Goal: Task Accomplishment & Management: Use online tool/utility

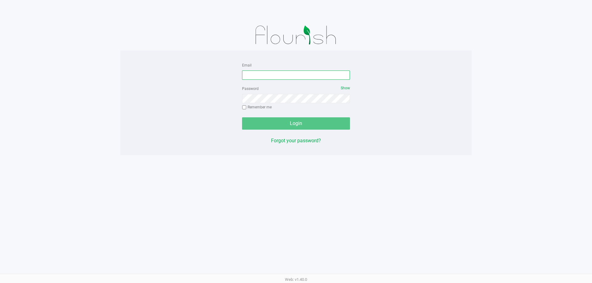
click at [283, 76] on input "Email" at bounding box center [296, 75] width 108 height 9
type input "mmayer@liveparallel.com"
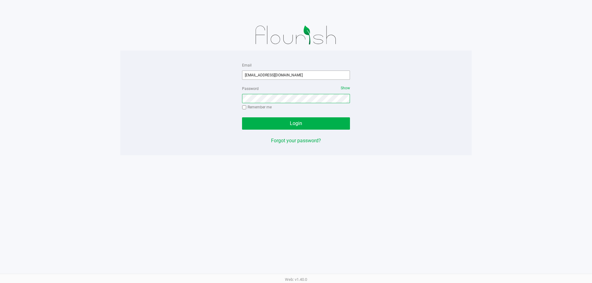
click at [242, 117] on button "Login" at bounding box center [296, 123] width 108 height 12
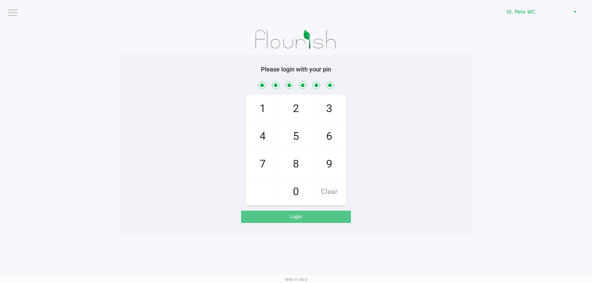
checkbox input "true"
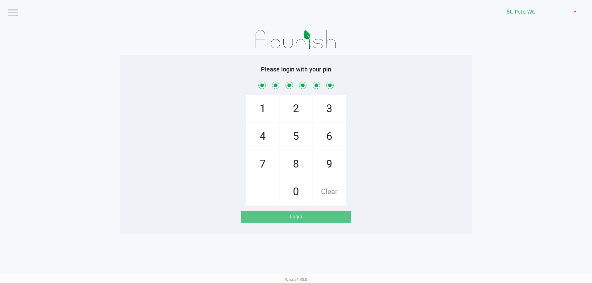
checkbox input "true"
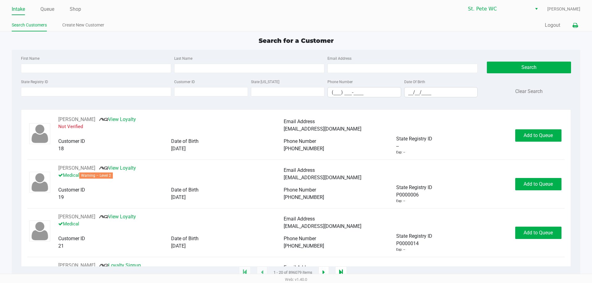
click at [576, 28] on icon at bounding box center [575, 25] width 5 height 4
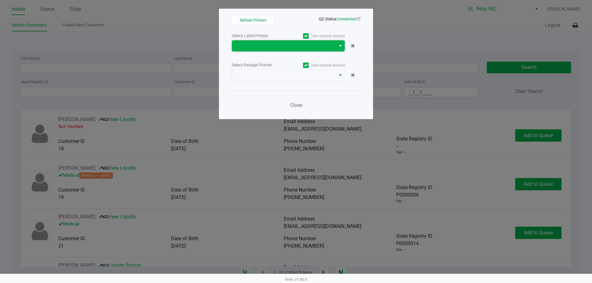
click at [323, 48] on span at bounding box center [284, 45] width 97 height 7
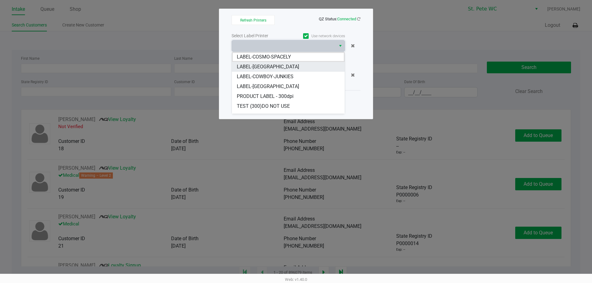
click at [284, 67] on li "LABEL-COSTA-RICA" at bounding box center [288, 67] width 113 height 10
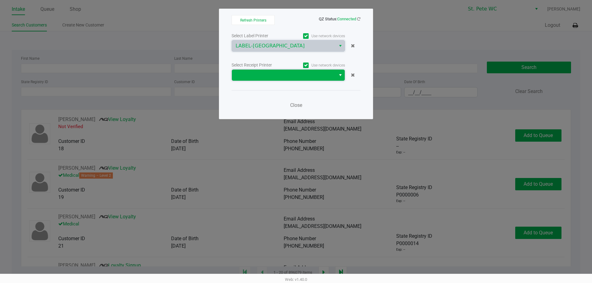
click at [285, 75] on span at bounding box center [284, 75] width 97 height 7
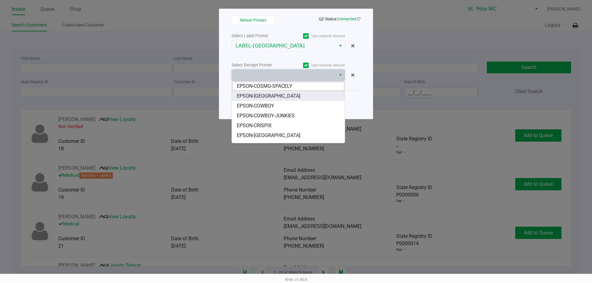
click at [283, 97] on li "EPSON-COSTA-RICA" at bounding box center [288, 96] width 113 height 10
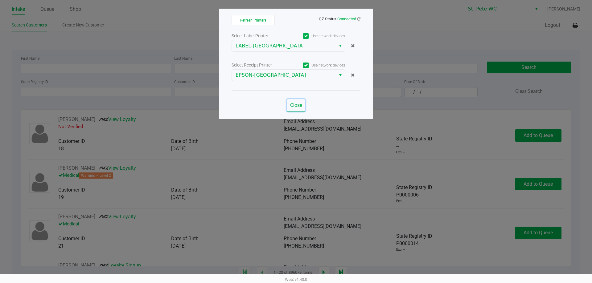
click at [297, 104] on span "Close" at bounding box center [296, 105] width 12 height 6
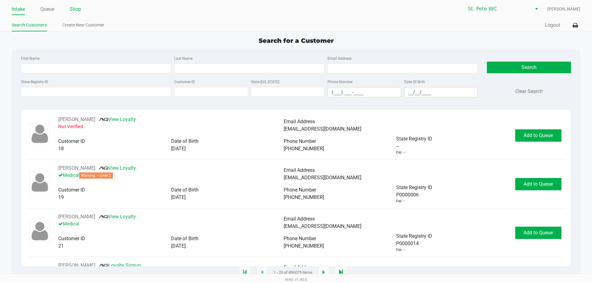
click at [80, 12] on link "Shop" at bounding box center [75, 9] width 11 height 9
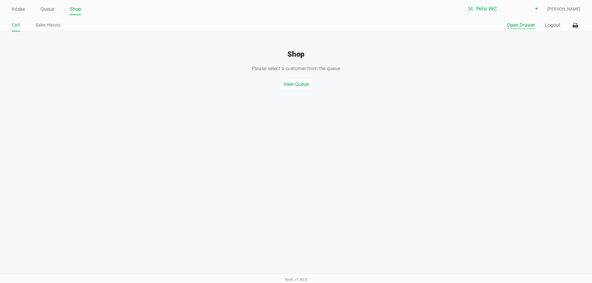
click at [518, 28] on button "Open Drawer" at bounding box center [521, 25] width 28 height 7
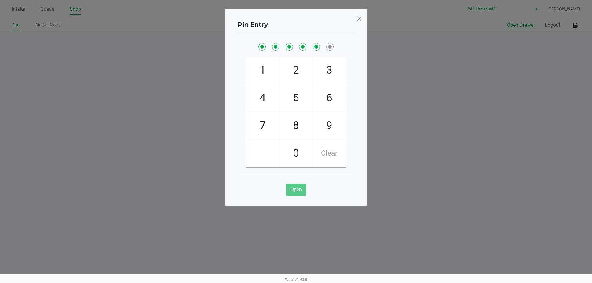
click at [507, 22] on button "Open Drawer" at bounding box center [521, 25] width 28 height 7
checkbox input "true"
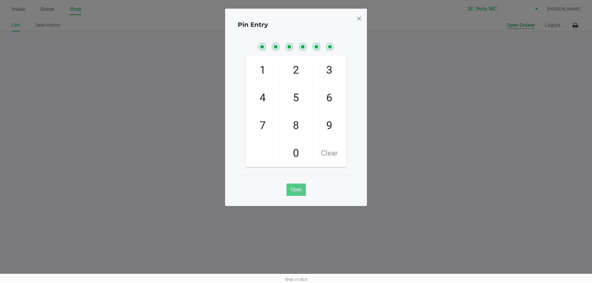
checkbox input "true"
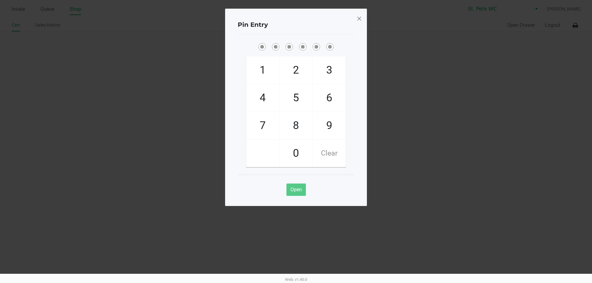
click at [360, 17] on span at bounding box center [359, 19] width 6 height 10
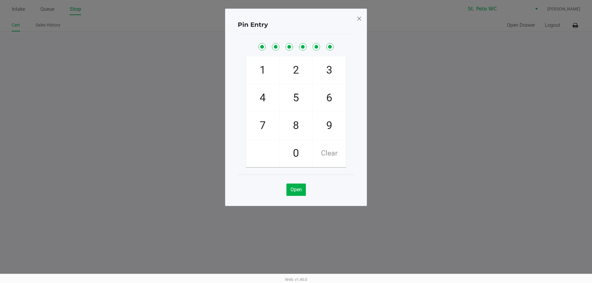
click at [360, 17] on span at bounding box center [359, 19] width 6 height 10
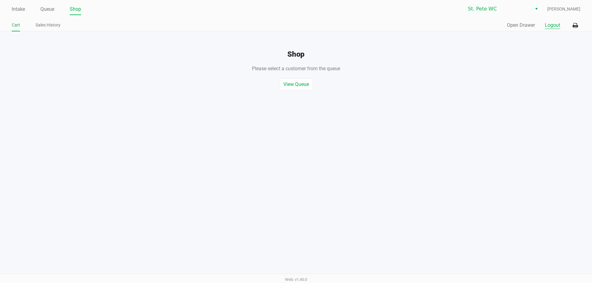
click at [555, 25] on button "Logout" at bounding box center [552, 25] width 15 height 7
